Goal: Find specific page/section: Find specific page/section

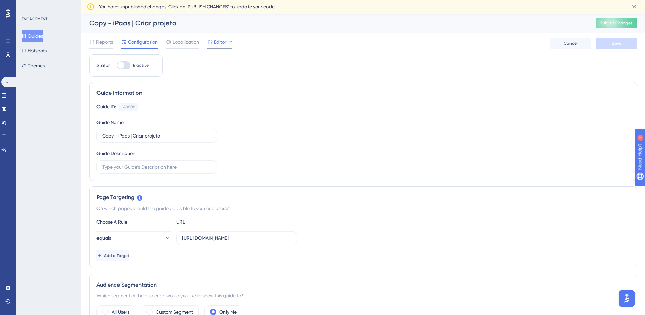
click at [232, 41] on icon at bounding box center [230, 41] width 3 height 3
click at [11, 77] on link at bounding box center [9, 82] width 16 height 11
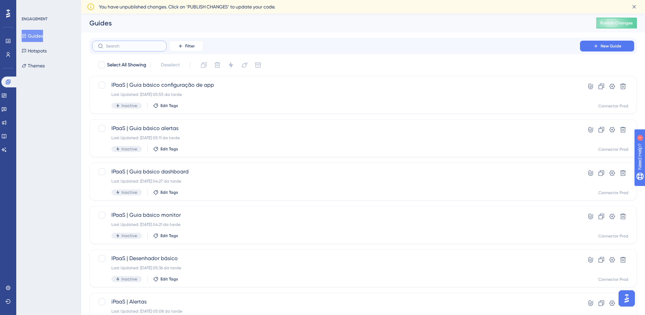
click at [117, 45] on input "text" at bounding box center [133, 46] width 55 height 5
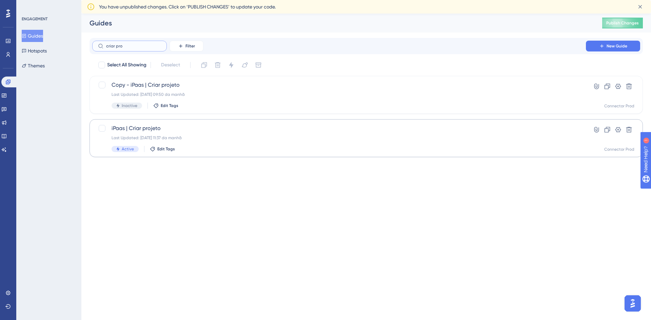
type input "criar pro"
click at [270, 132] on span "iPaas | Criar projeto" at bounding box center [338, 128] width 455 height 8
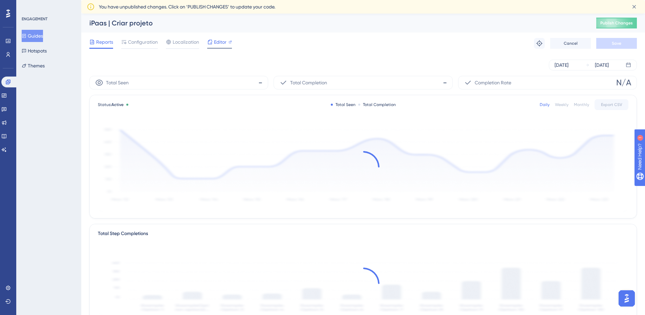
click at [225, 46] on div "Editor" at bounding box center [219, 43] width 25 height 11
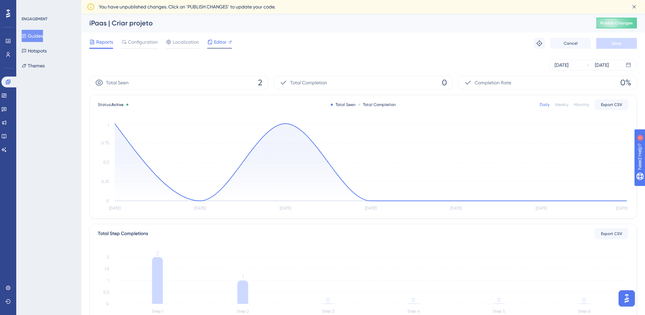
click at [217, 47] on div "Editor" at bounding box center [219, 43] width 25 height 11
click at [132, 44] on span "Configuration" at bounding box center [143, 42] width 30 height 8
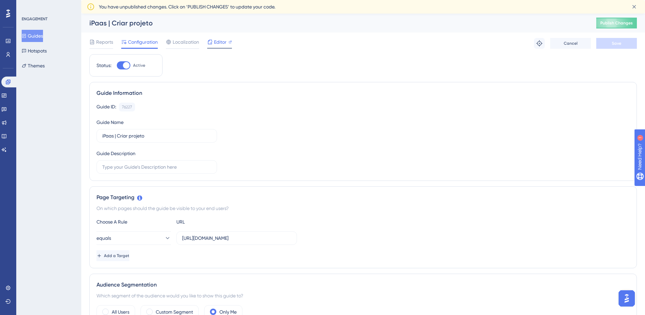
click at [217, 44] on span "Editor" at bounding box center [220, 42] width 13 height 8
